Goal: Information Seeking & Learning: Learn about a topic

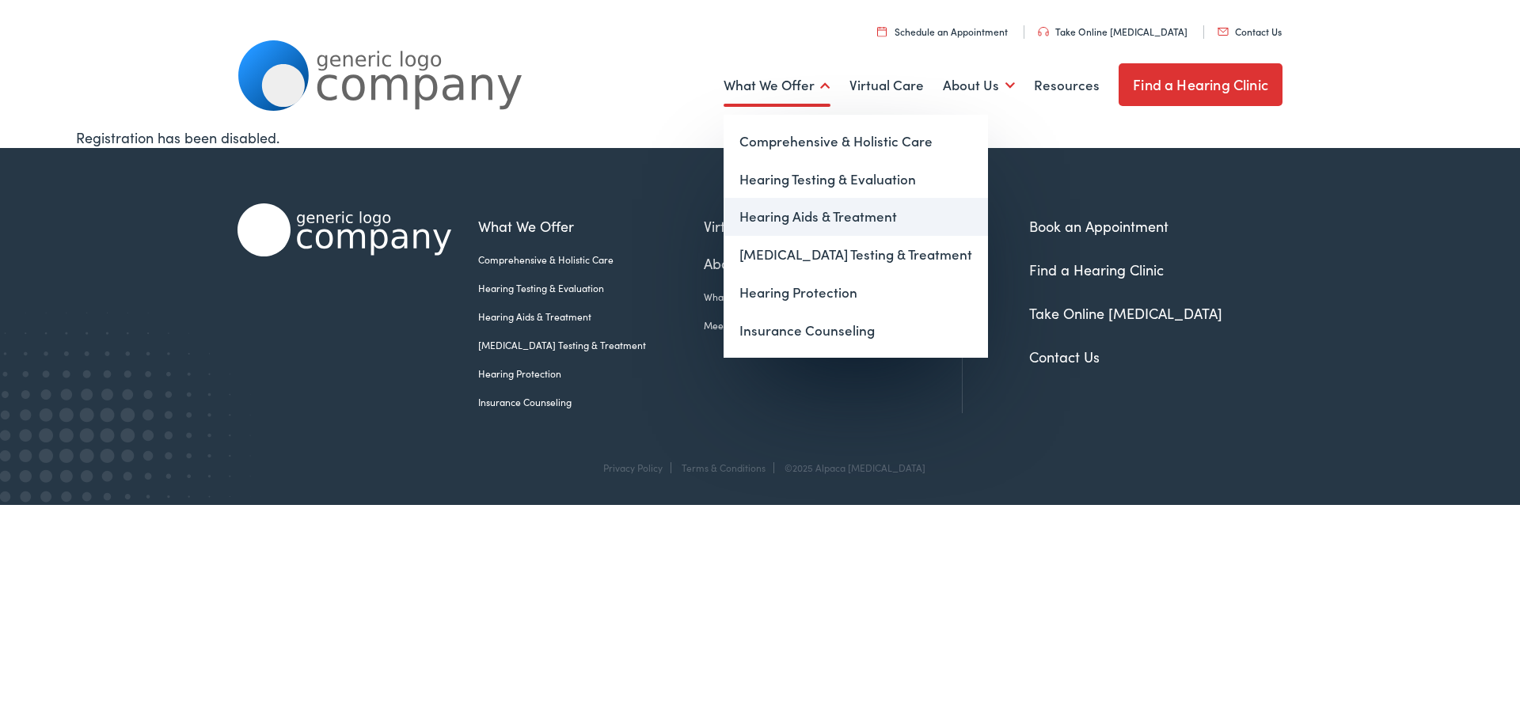
click at [773, 219] on link "Hearing Aids & Treatment" at bounding box center [855, 217] width 264 height 38
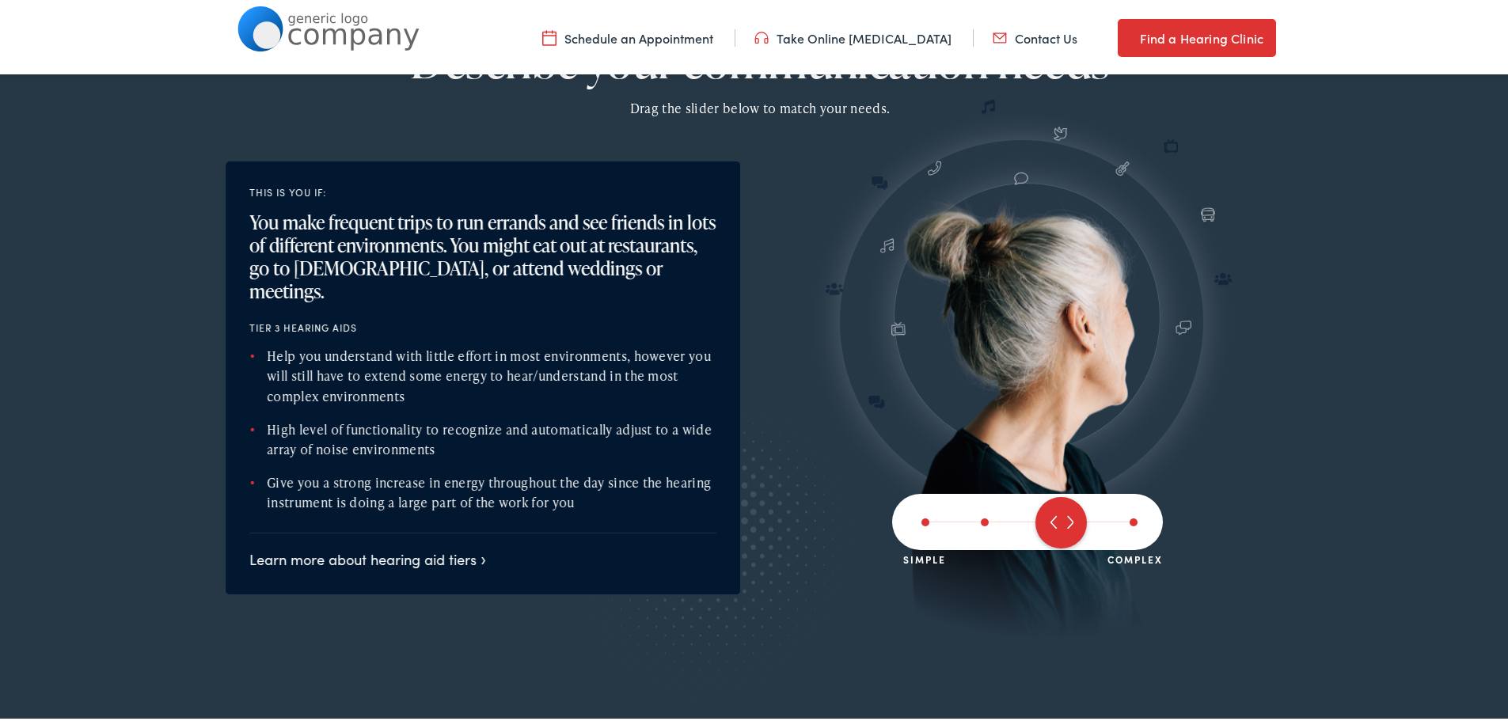
scroll to position [1821, 0]
